Goal: Task Accomplishment & Management: Manage account settings

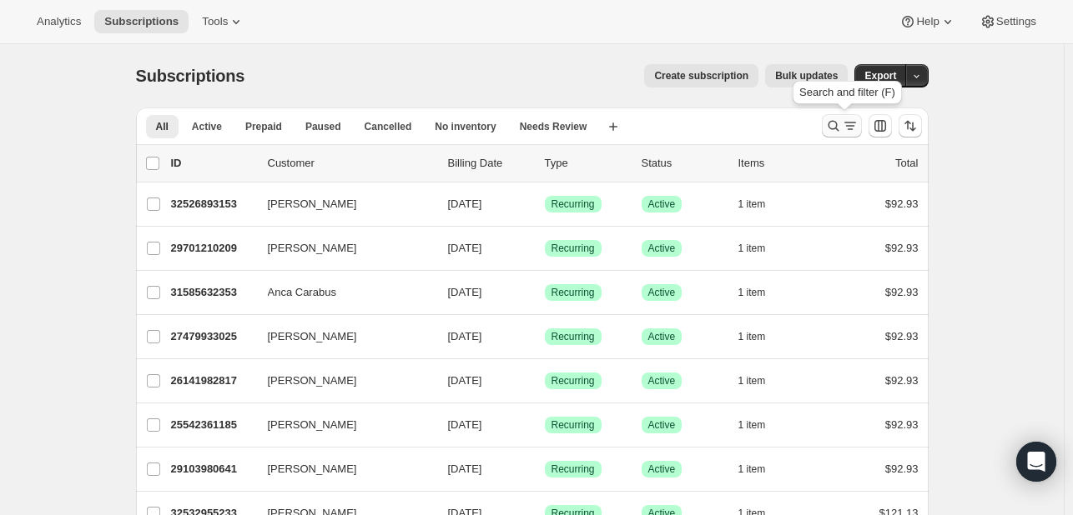
click at [840, 122] on icon "Search and filter results" at bounding box center [833, 126] width 17 height 17
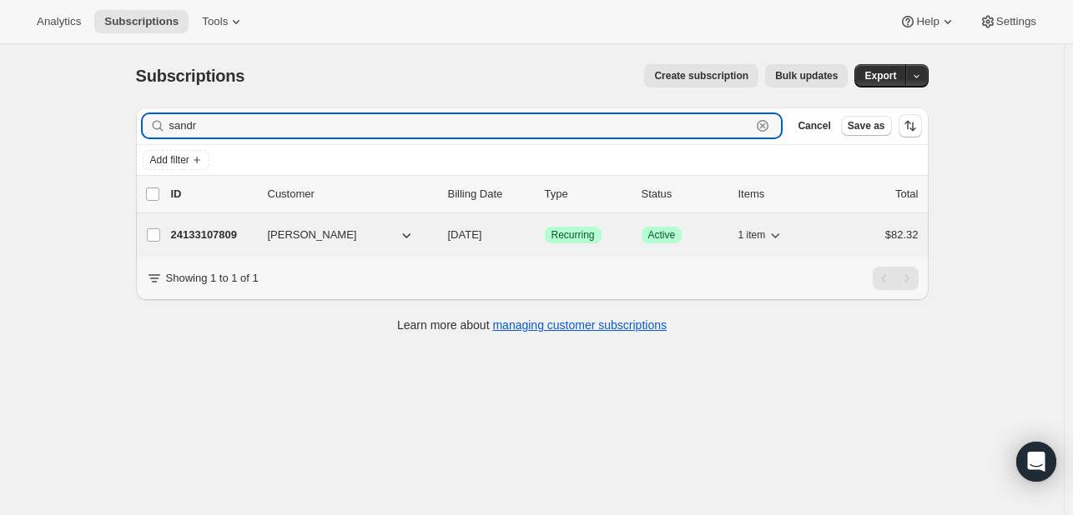
type input "sandr"
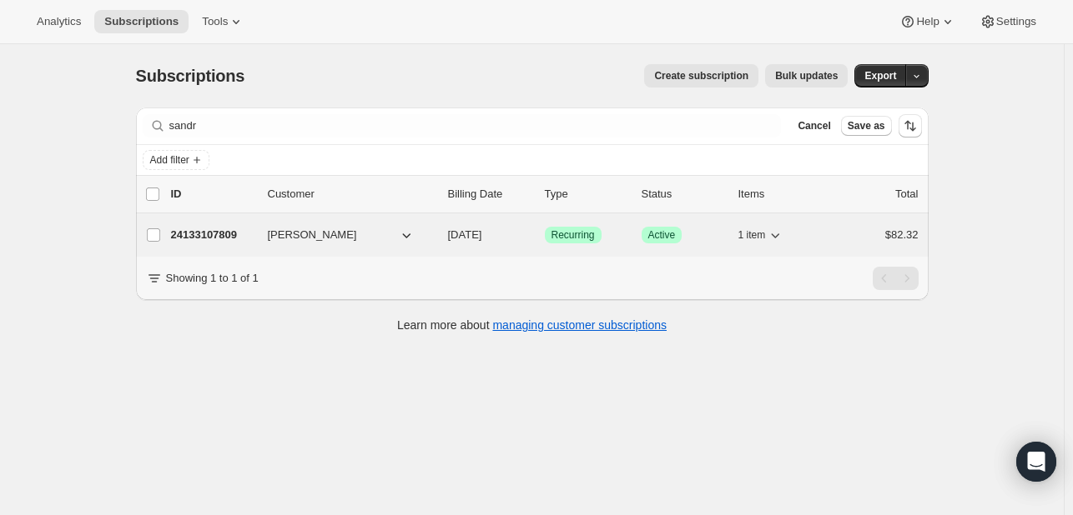
click at [196, 230] on p "24133107809" at bounding box center [212, 235] width 83 height 17
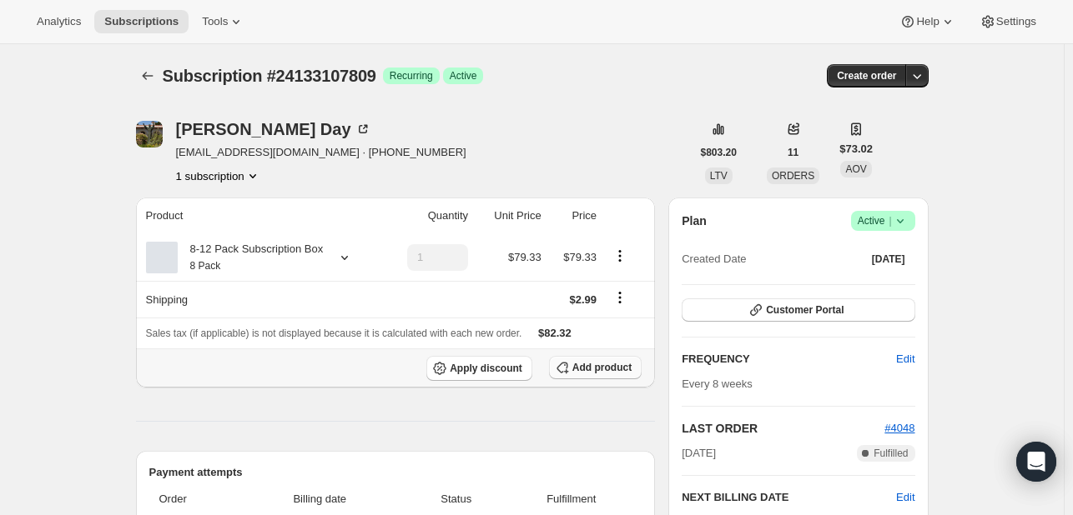
click at [623, 371] on span "Add product" at bounding box center [601, 367] width 59 height 13
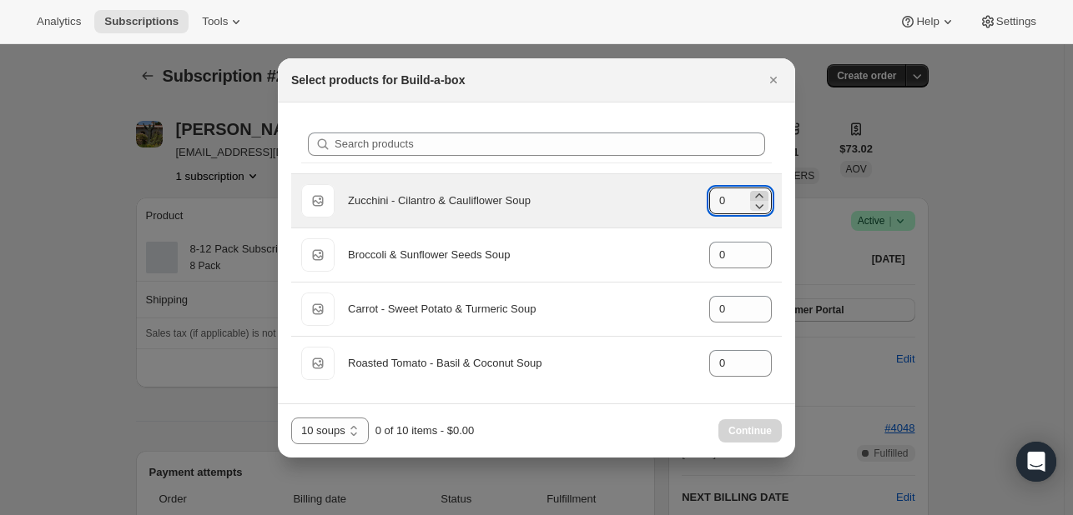
click at [761, 194] on icon ":rda:" at bounding box center [759, 196] width 17 height 17
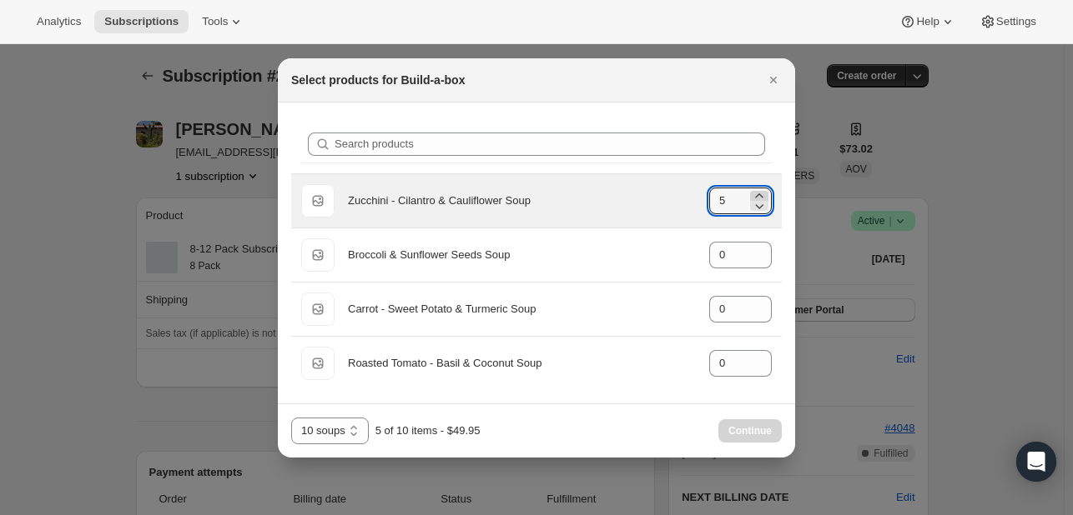
click at [761, 194] on icon ":rda:" at bounding box center [759, 196] width 17 height 17
type input "7"
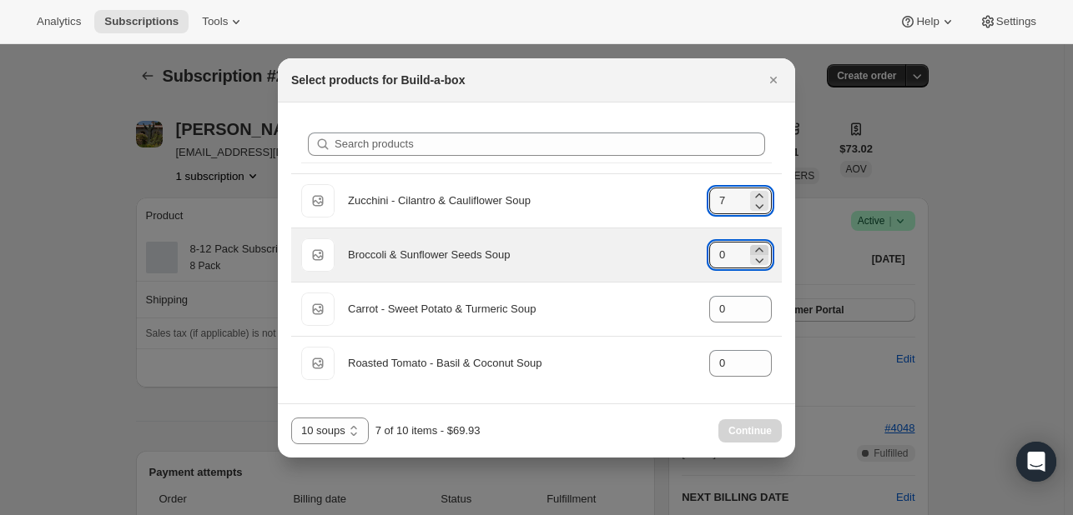
click at [754, 248] on icon ":rda:" at bounding box center [759, 250] width 17 height 17
type input "3"
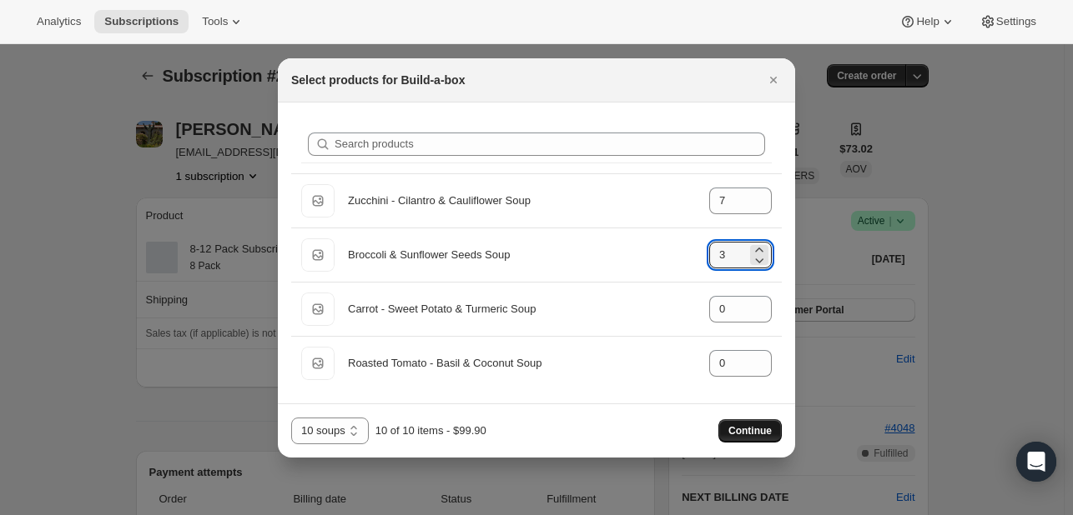
click at [740, 425] on span "Continue" at bounding box center [749, 431] width 43 height 13
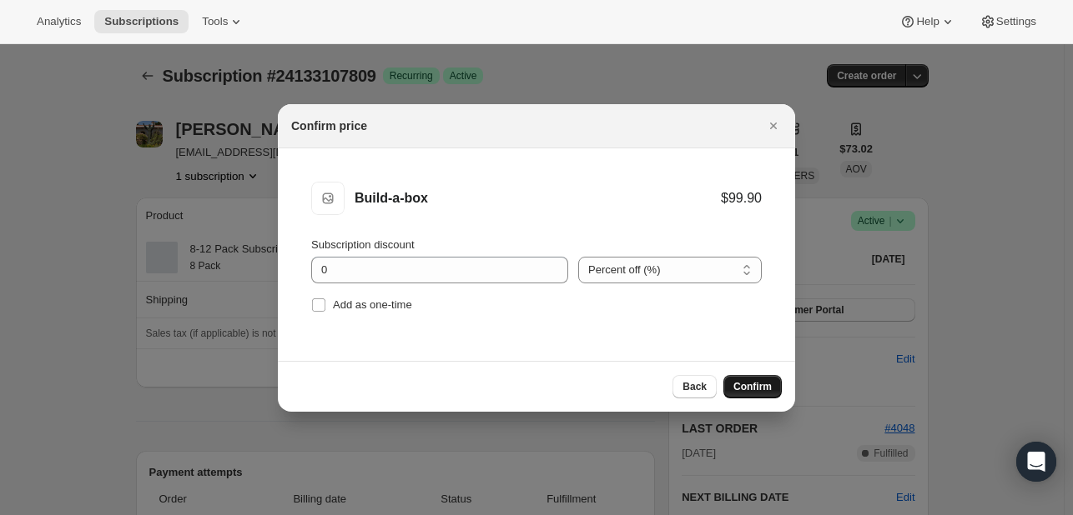
click at [736, 389] on span "Confirm" at bounding box center [752, 386] width 38 height 13
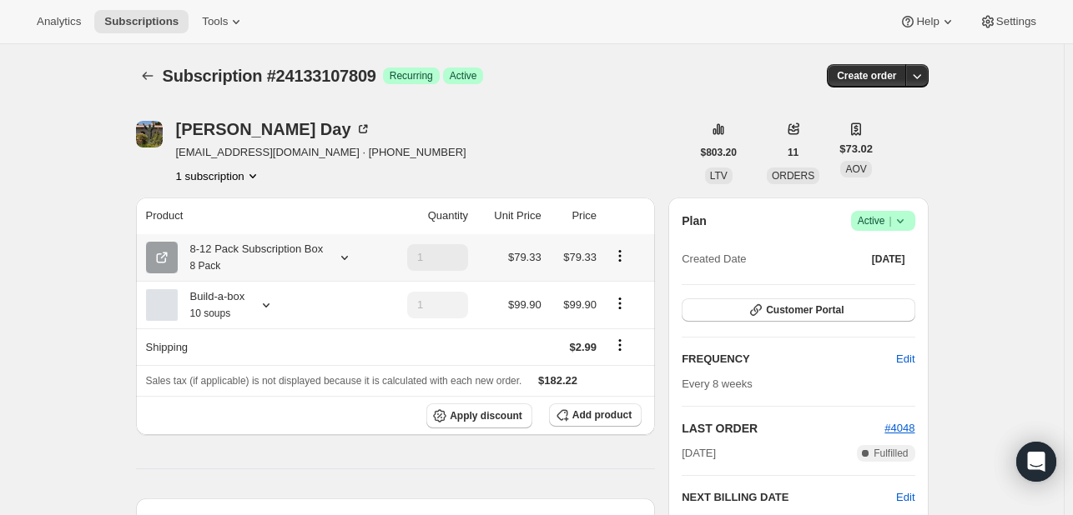
click at [620, 254] on icon "Product actions" at bounding box center [619, 256] width 17 height 17
click at [488, 414] on span "Apply discount" at bounding box center [486, 416] width 73 height 13
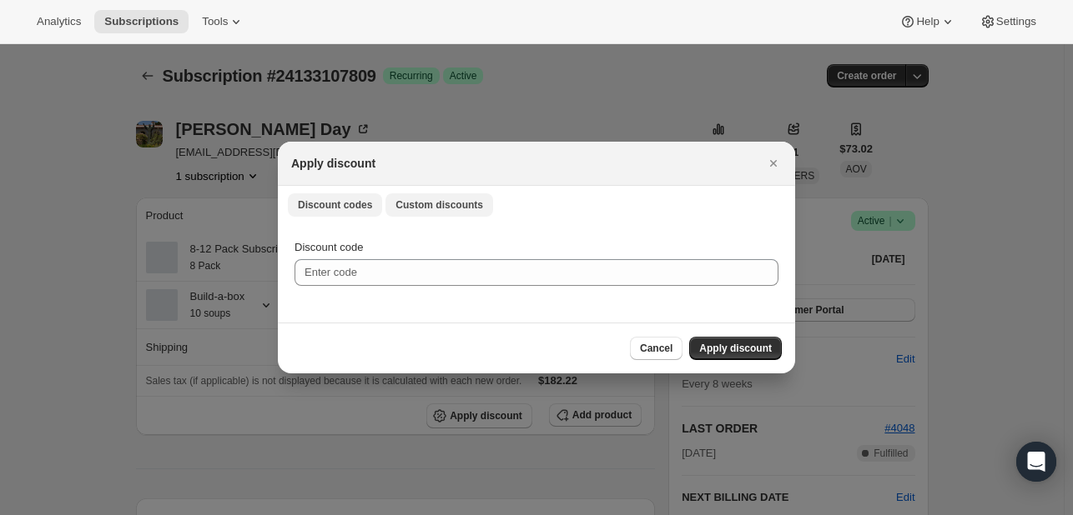
click at [410, 213] on button "Custom discounts" at bounding box center [439, 205] width 108 height 23
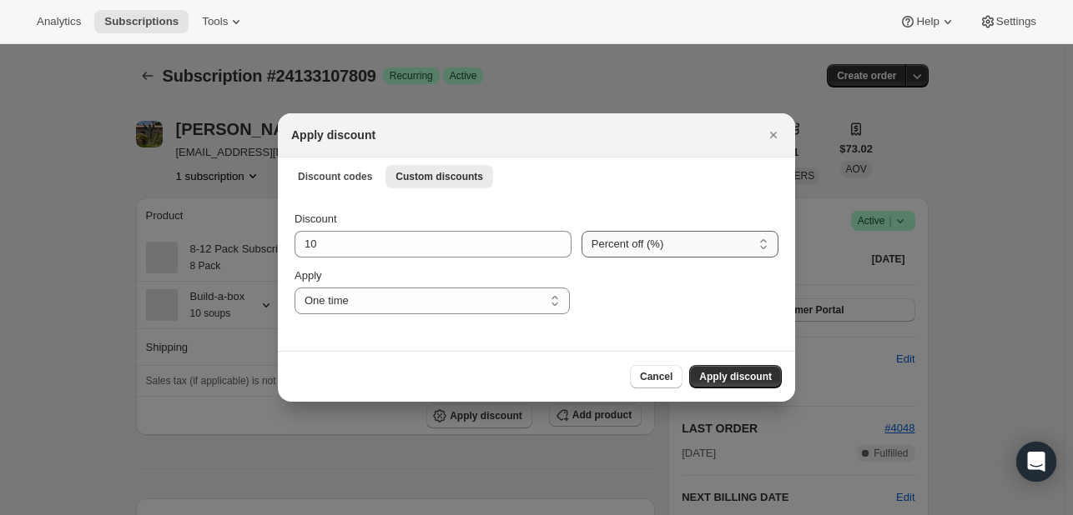
click at [717, 256] on select "Percent off (%) Amount off ($)" at bounding box center [679, 244] width 197 height 27
select select "fixed"
click at [581, 231] on select "Percent off (%) Amount off ($)" at bounding box center [679, 244] width 197 height 27
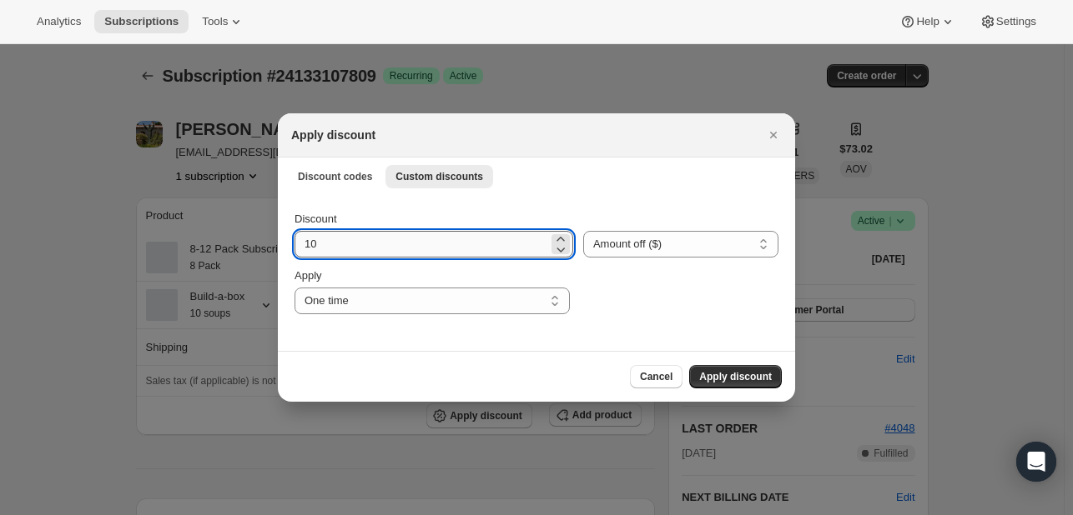
click at [432, 248] on input "10" at bounding box center [421, 244] width 254 height 27
type input "1"
type input "79.93"
click at [731, 367] on button "Apply discount" at bounding box center [735, 376] width 93 height 23
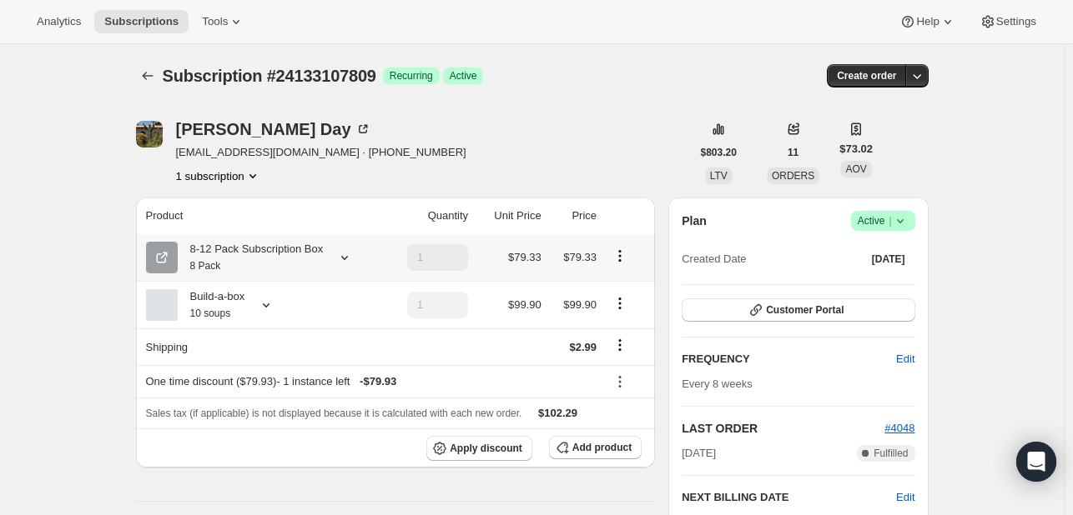
click at [624, 254] on icon "Product actions" at bounding box center [619, 256] width 17 height 17
click at [621, 387] on icon at bounding box center [620, 386] width 3 height 3
click at [623, 253] on icon "Product actions" at bounding box center [619, 256] width 17 height 17
click at [621, 317] on span "Remove" at bounding box center [624, 316] width 40 height 13
type input "0"
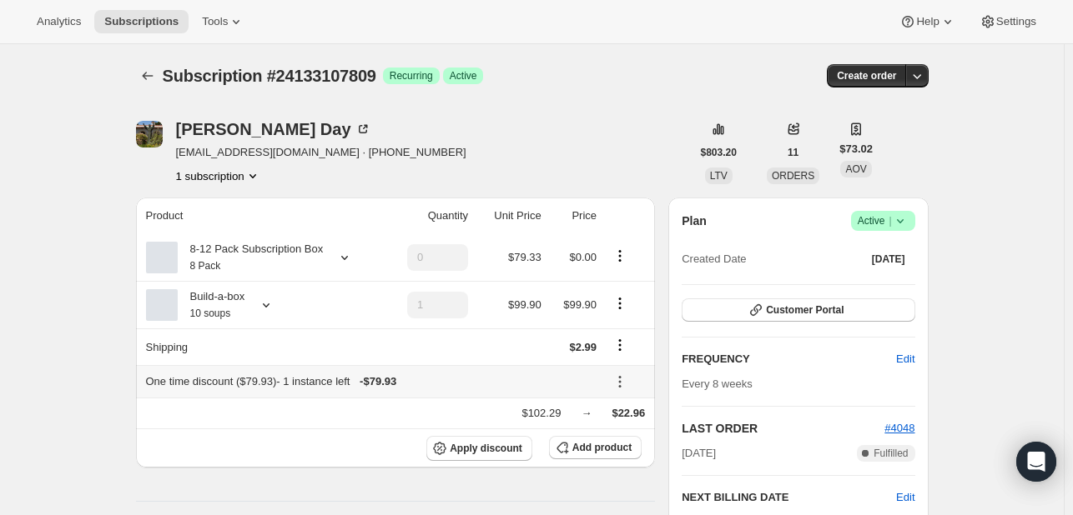
click at [620, 380] on icon at bounding box center [619, 382] width 17 height 17
click at [621, 441] on span "Remove" at bounding box center [630, 441] width 40 height 13
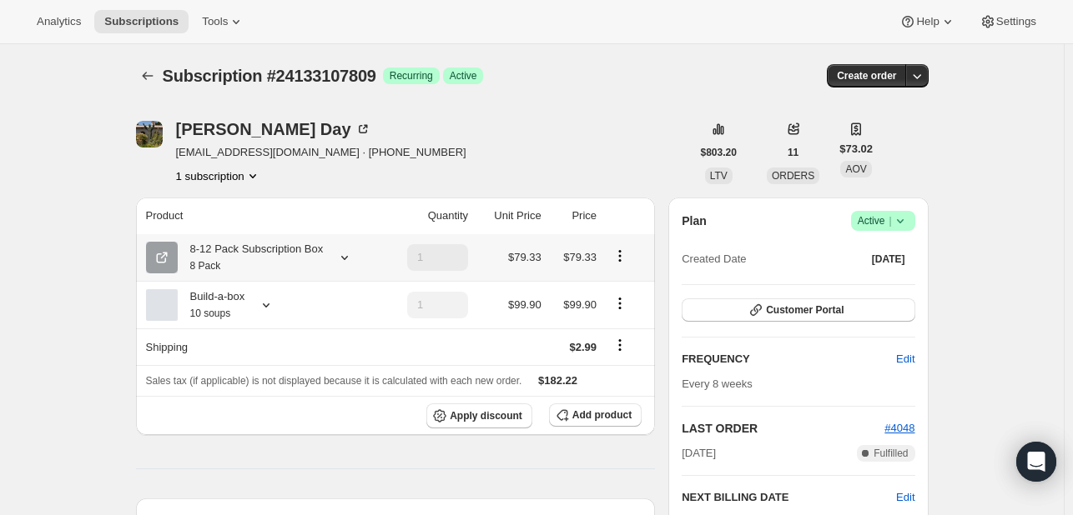
click at [621, 257] on icon "Product actions" at bounding box center [619, 256] width 17 height 17
click at [621, 324] on span "Remove" at bounding box center [624, 317] width 40 height 17
type input "0"
